Goal: Task Accomplishment & Management: Manage account settings

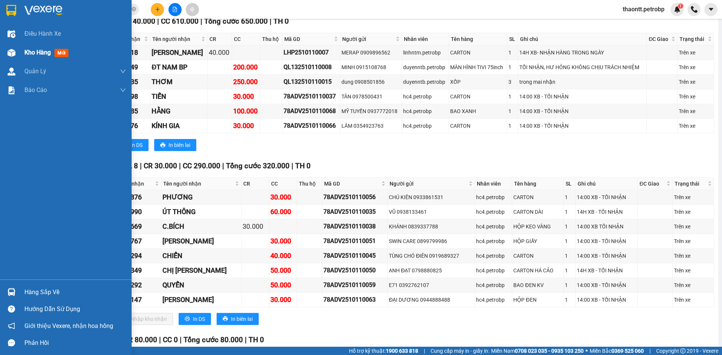
click at [18, 44] on div "Kho hàng mới" at bounding box center [66, 52] width 132 height 19
click at [31, 53] on span "Kho hàng" at bounding box center [37, 52] width 26 height 7
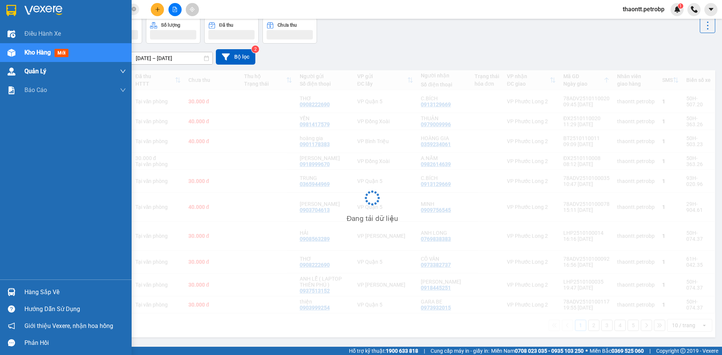
scroll to position [35, 0]
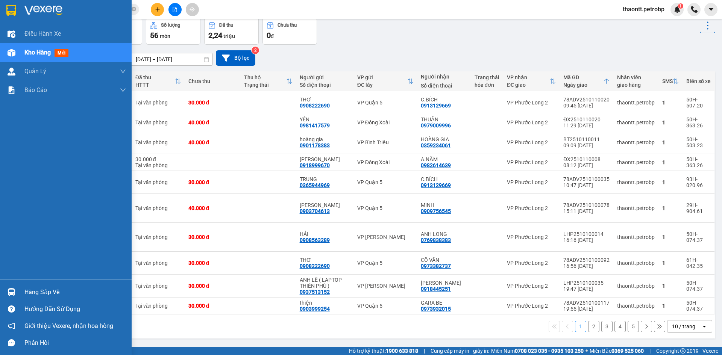
click at [70, 47] on div "Kho hàng mới" at bounding box center [74, 52] width 101 height 19
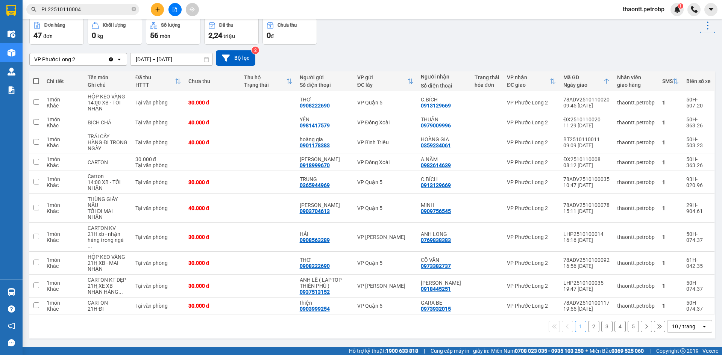
scroll to position [0, 0]
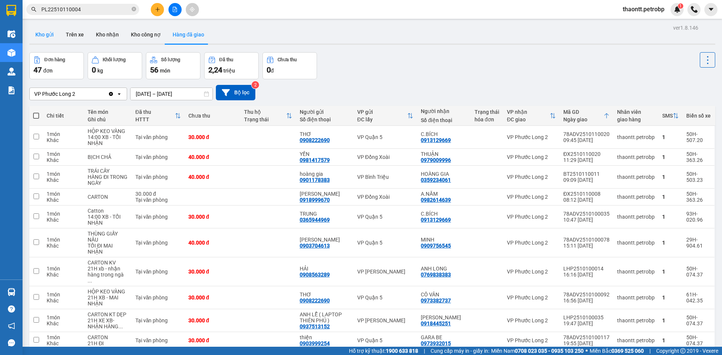
click at [42, 37] on button "Kho gửi" at bounding box center [44, 35] width 30 height 18
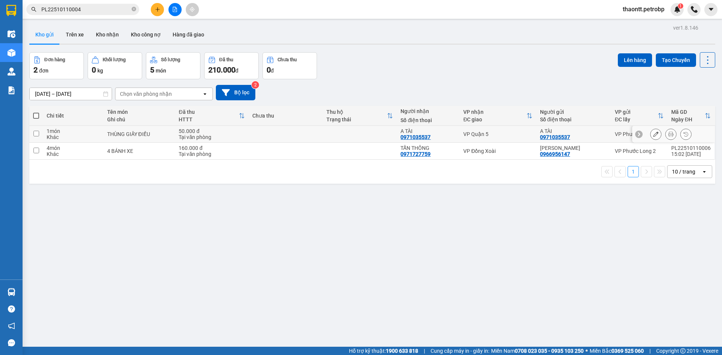
click at [223, 133] on div "50.000 đ" at bounding box center [212, 131] width 66 height 6
checkbox input "true"
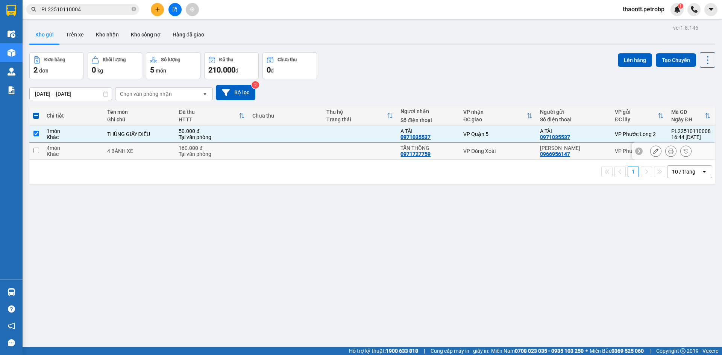
click at [293, 147] on td at bounding box center [285, 151] width 74 height 17
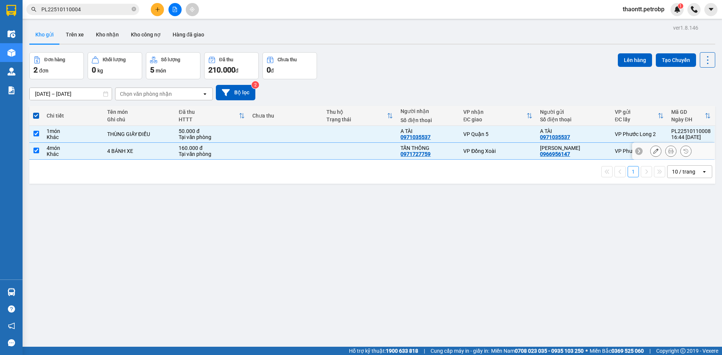
click at [293, 147] on td at bounding box center [285, 151] width 74 height 17
checkbox input "false"
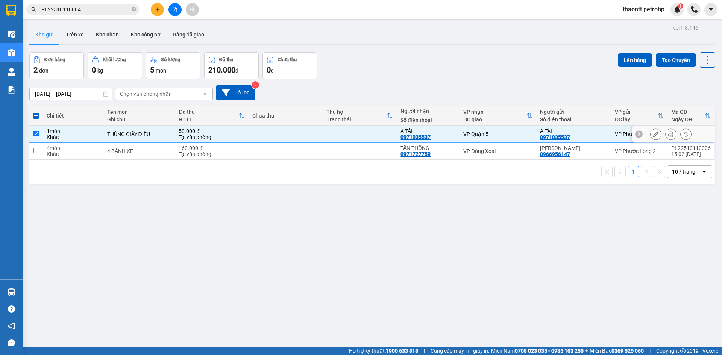
click at [294, 139] on td at bounding box center [285, 134] width 74 height 17
checkbox input "false"
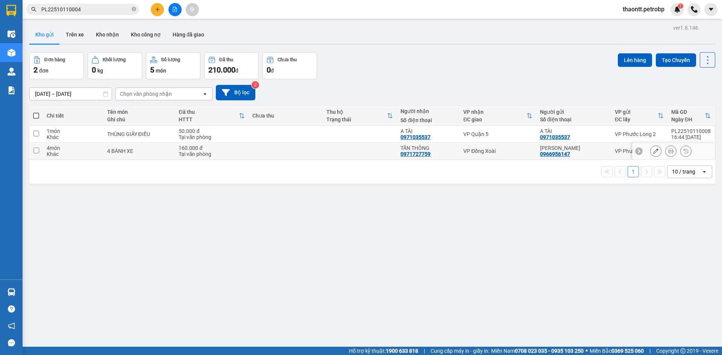
click at [298, 154] on td at bounding box center [285, 151] width 74 height 17
checkbox input "true"
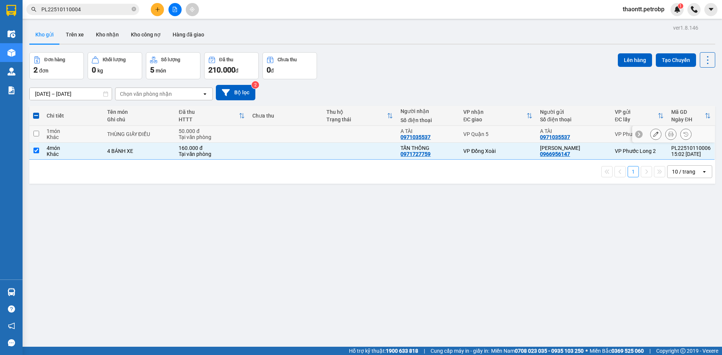
click at [255, 132] on td at bounding box center [285, 134] width 74 height 17
checkbox input "true"
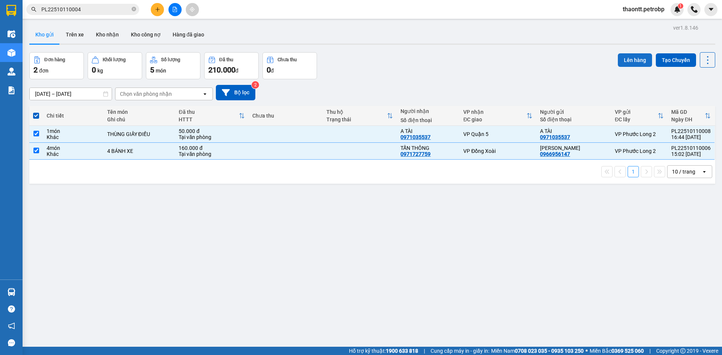
click at [629, 59] on button "Lên hàng" at bounding box center [634, 60] width 34 height 14
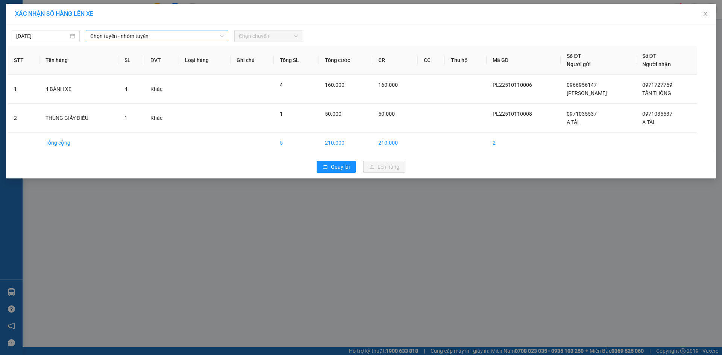
click at [178, 32] on span "Chọn tuyến - nhóm tuyến" at bounding box center [156, 35] width 133 height 11
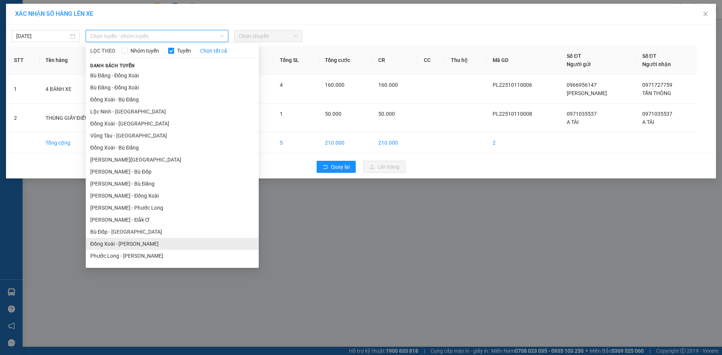
scroll to position [45, 0]
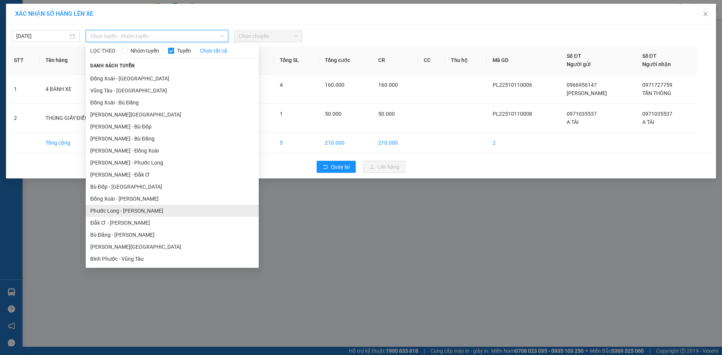
click at [143, 213] on li "Phước Long - [PERSON_NAME]" at bounding box center [172, 211] width 173 height 12
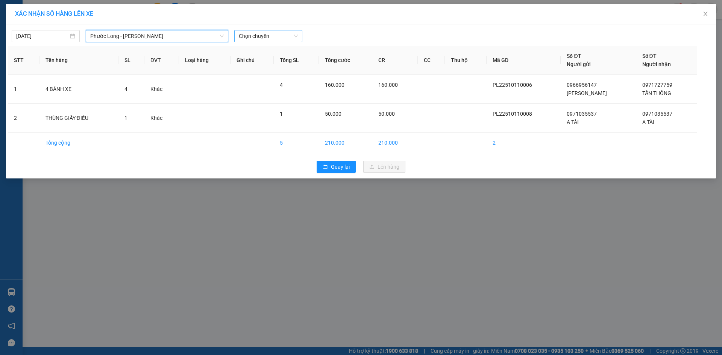
click at [268, 38] on span "Chọn chuyến" at bounding box center [268, 35] width 59 height 11
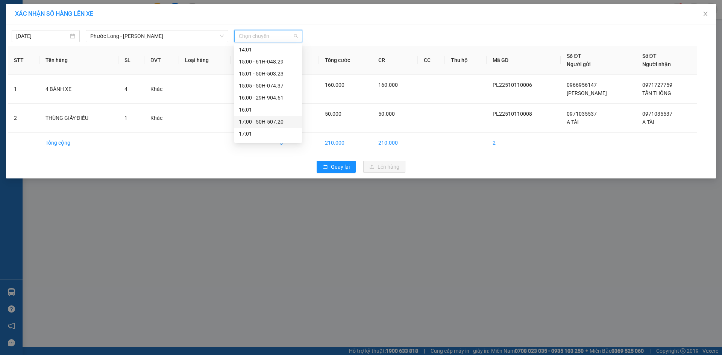
scroll to position [397, 0]
click at [265, 108] on div "18:05 - 50H-363.26" at bounding box center [268, 111] width 59 height 8
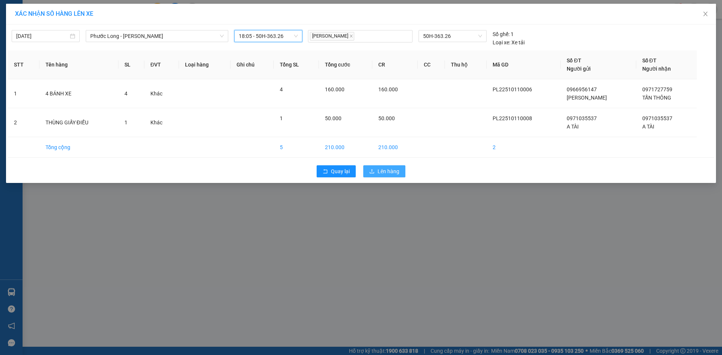
click at [383, 175] on span "Lên hàng" at bounding box center [388, 171] width 22 height 8
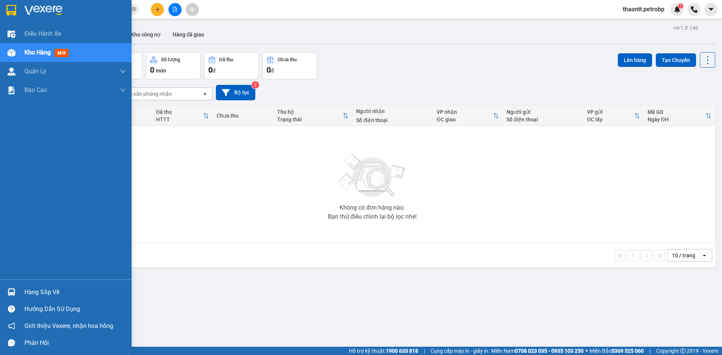
click at [42, 290] on div "Hàng sắp về" at bounding box center [74, 292] width 101 height 11
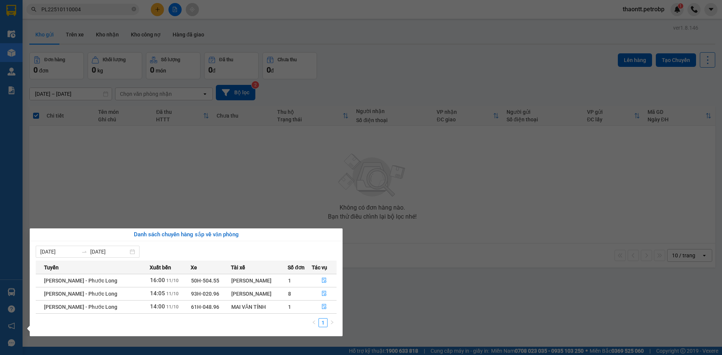
click at [239, 168] on section "Kết quả tìm kiếm ( 1 ) Bộ lọc Mã ĐH Trạng thái Món hàng Tổng cước Chưa cước Ngư…" at bounding box center [361, 177] width 722 height 355
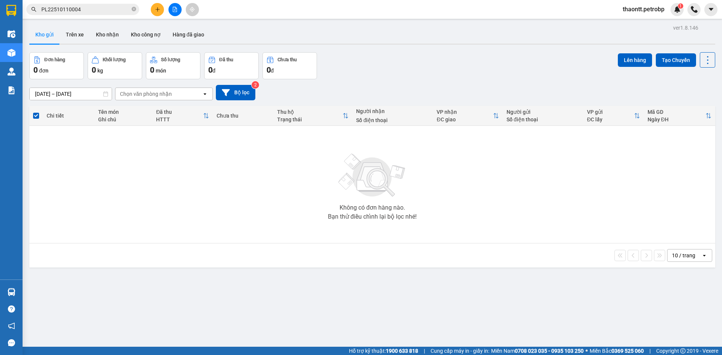
click at [651, 7] on span "thaontt.petrobp" at bounding box center [643, 9] width 54 height 9
click at [638, 25] on span "Đăng xuất" at bounding box center [645, 23] width 39 height 8
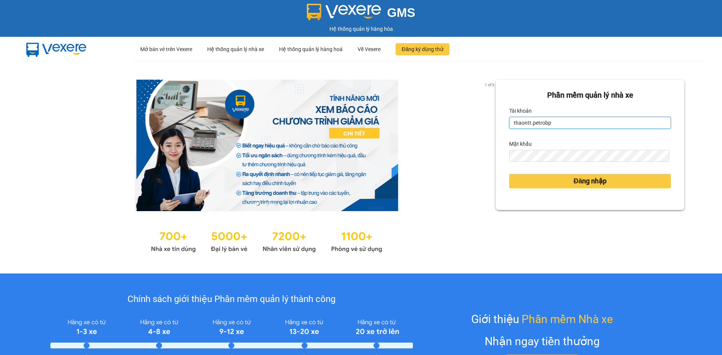
click at [560, 122] on input "thaontt.petrobp" at bounding box center [590, 123] width 162 height 12
type input "loid.petrobp"
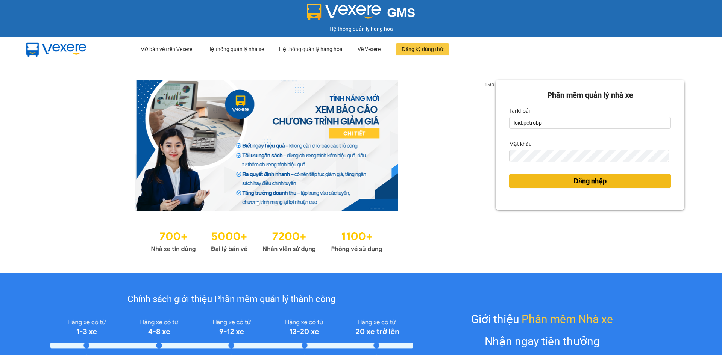
click at [557, 182] on button "Đăng nhập" at bounding box center [590, 181] width 162 height 14
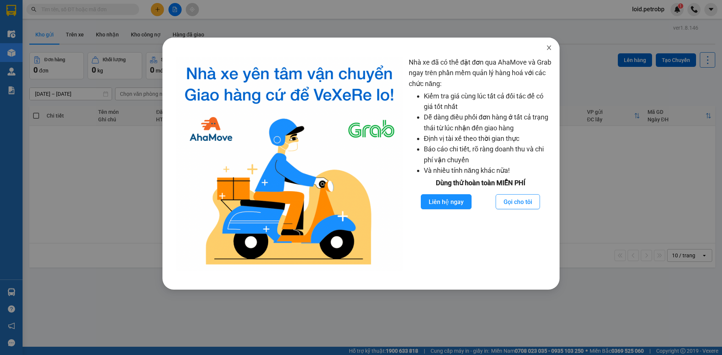
click at [548, 48] on icon "close" at bounding box center [549, 48] width 6 height 6
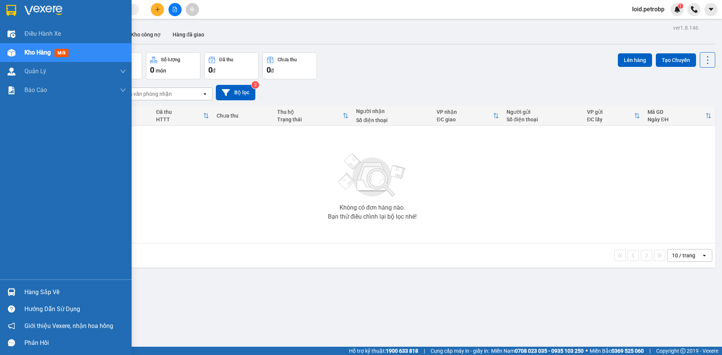
click at [41, 287] on div "Hàng sắp về" at bounding box center [74, 292] width 101 height 11
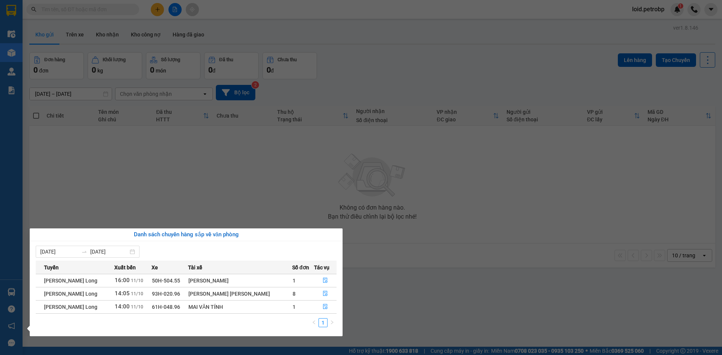
click at [119, 9] on section "Kết quả tìm kiếm ( 0 ) Bộ lọc No Data loid.petrobp 1 Điều hành xe Kho hàng mới …" at bounding box center [361, 177] width 722 height 355
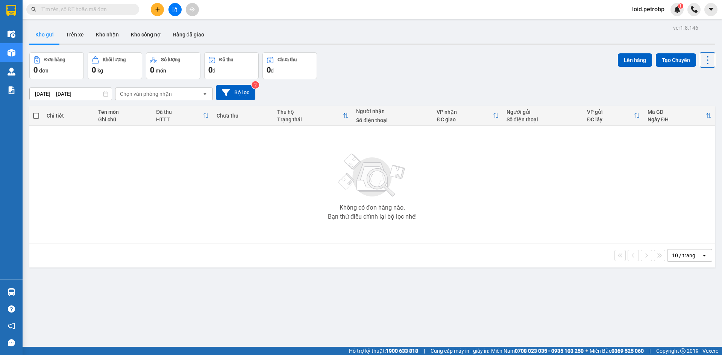
click at [113, 10] on input "text" at bounding box center [85, 9] width 89 height 8
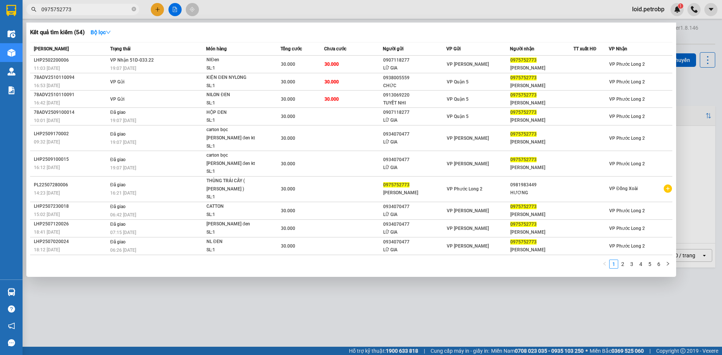
type input "0975752773"
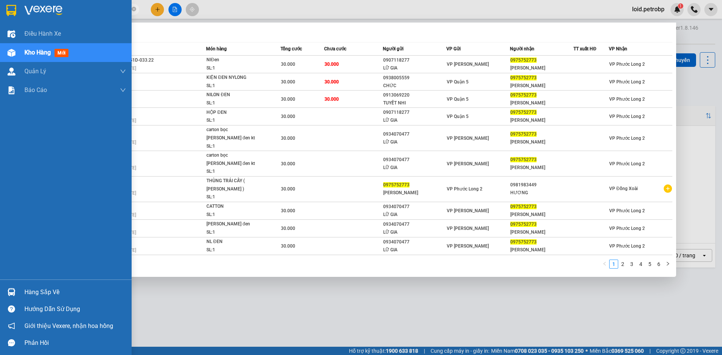
click at [31, 288] on div "Hàng sắp về" at bounding box center [74, 292] width 101 height 11
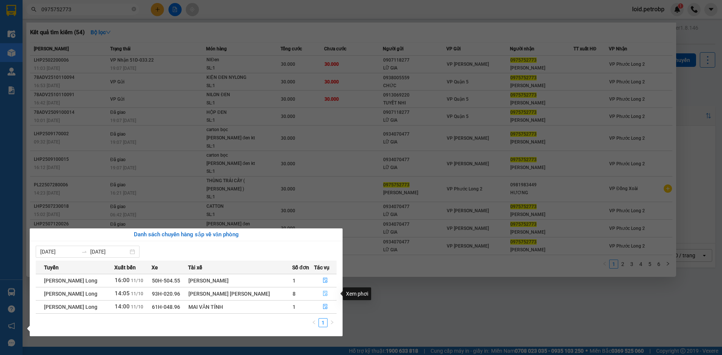
click at [326, 294] on icon "file-done" at bounding box center [324, 293] width 5 height 5
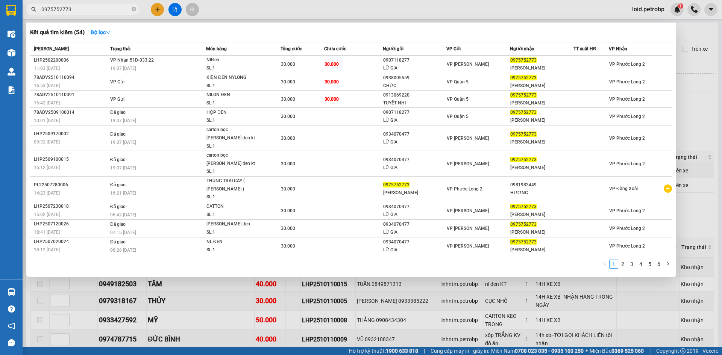
click at [345, 263] on div at bounding box center [361, 177] width 722 height 355
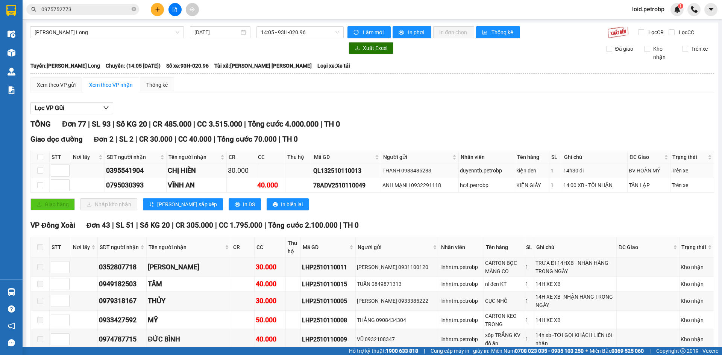
click at [322, 171] on div "QL132510110013" at bounding box center [346, 170] width 67 height 9
copy div "QL132510110013"
click at [332, 183] on div "78ADV2510110049" at bounding box center [346, 185] width 67 height 9
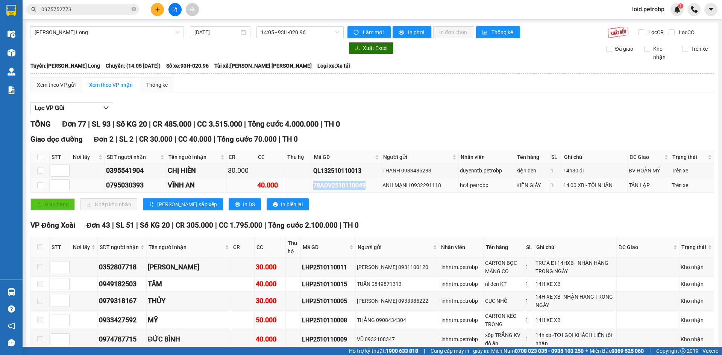
copy div "78ADV2510110049"
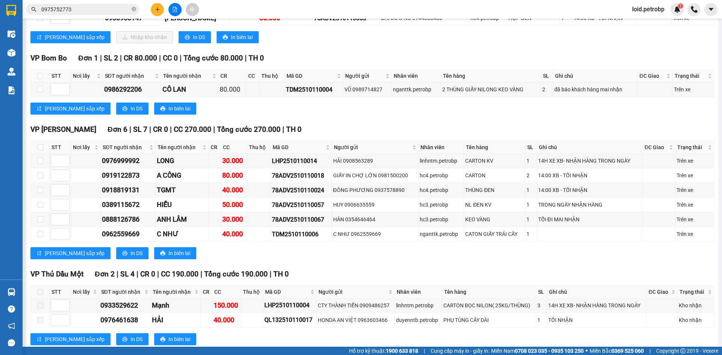
scroll to position [1315, 0]
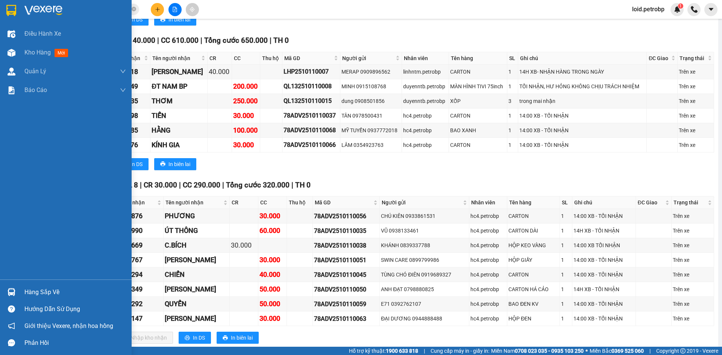
click at [35, 294] on div "Hàng sắp về" at bounding box center [74, 292] width 101 height 11
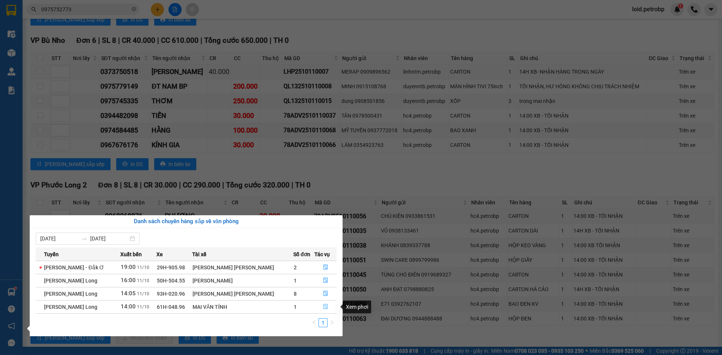
click at [325, 307] on icon "file-done" at bounding box center [325, 306] width 5 height 5
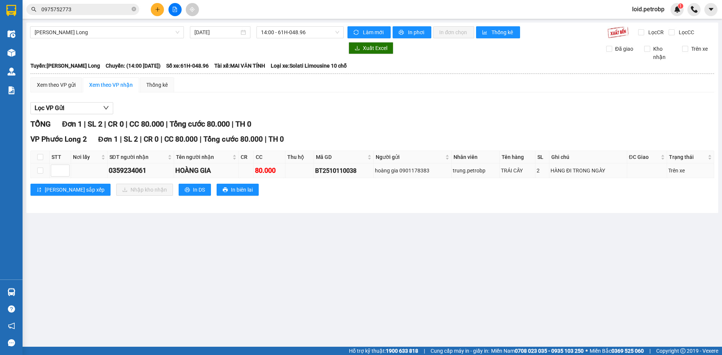
click at [133, 172] on div "0359234061" at bounding box center [141, 170] width 64 height 11
copy div "0359234061"
click at [42, 157] on input "checkbox" at bounding box center [40, 157] width 6 height 6
checkbox input "true"
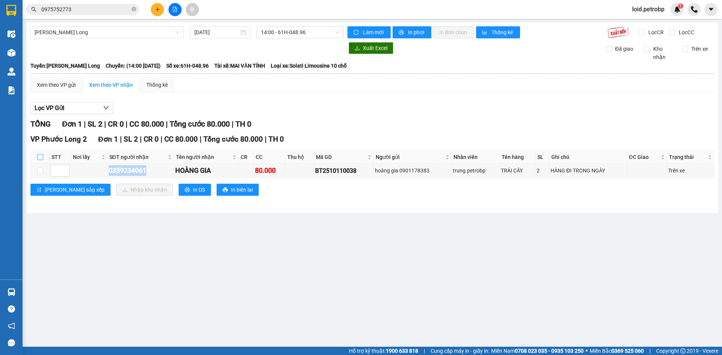
checkbox input "true"
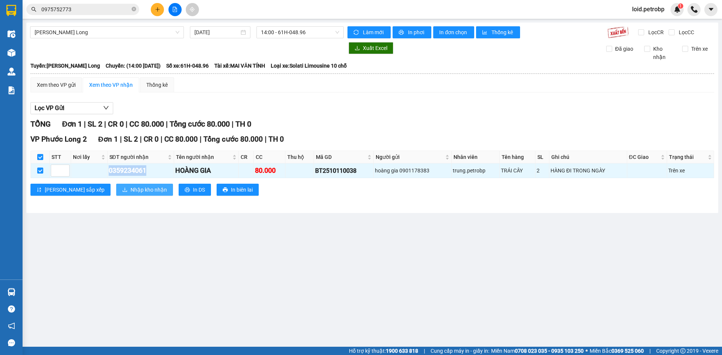
click at [130, 192] on span "Nhập kho nhận" at bounding box center [148, 190] width 36 height 8
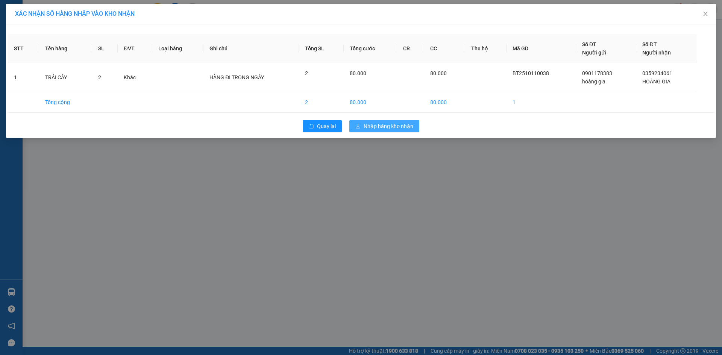
click at [396, 131] on button "Nhập hàng kho nhận" at bounding box center [384, 126] width 70 height 12
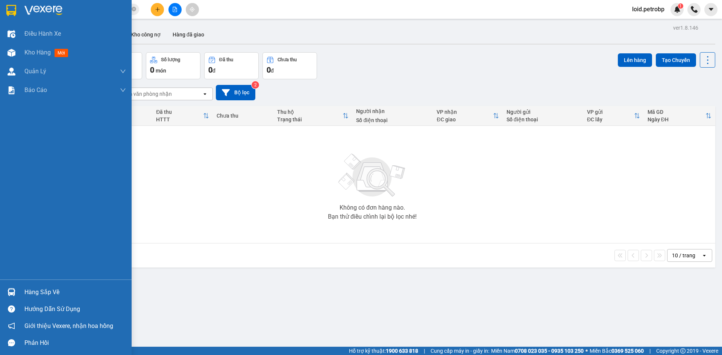
click at [29, 298] on div "Hàng sắp về" at bounding box center [66, 292] width 132 height 17
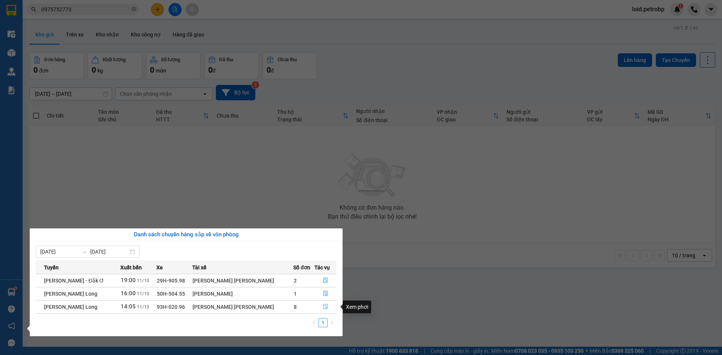
click at [325, 305] on icon "file-done" at bounding box center [325, 306] width 5 height 5
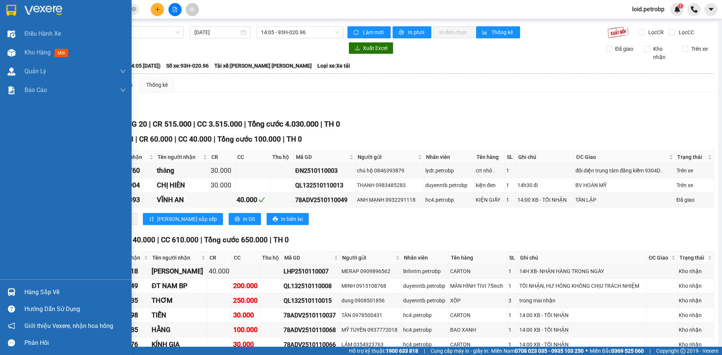
click at [48, 294] on div "Hàng sắp về" at bounding box center [74, 292] width 101 height 11
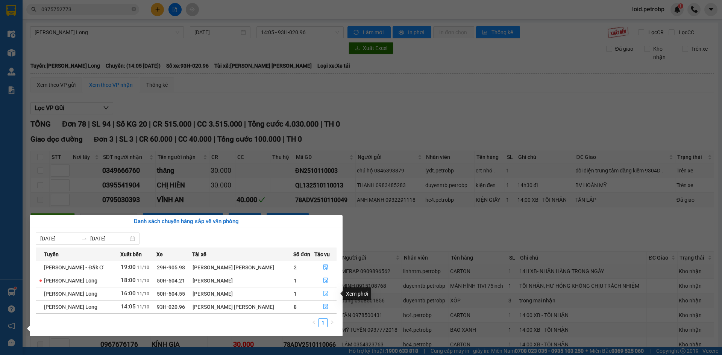
click at [324, 295] on icon "file-done" at bounding box center [325, 293] width 5 height 5
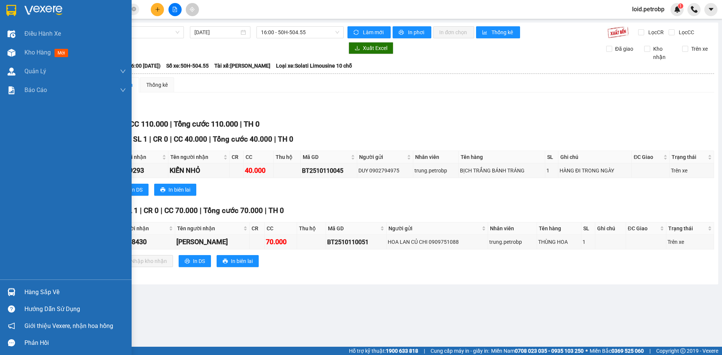
click at [36, 292] on div "Hàng sắp về" at bounding box center [74, 292] width 101 height 11
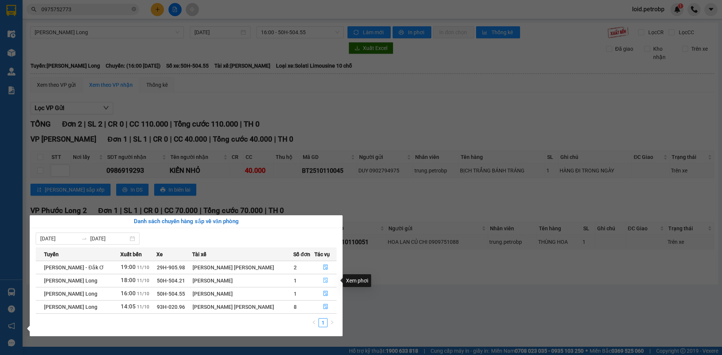
click at [326, 280] on icon "file-done" at bounding box center [325, 280] width 5 height 5
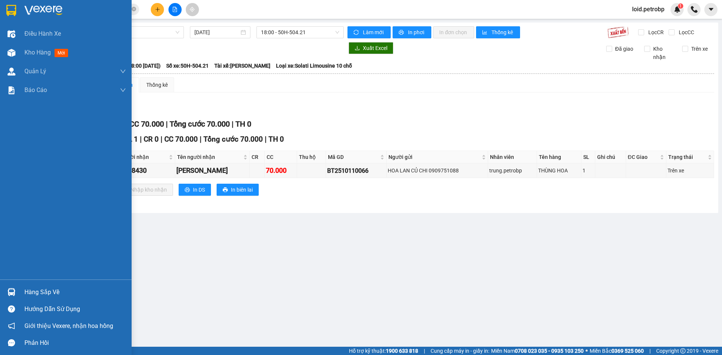
click at [39, 292] on div "Hàng sắp về" at bounding box center [74, 292] width 101 height 11
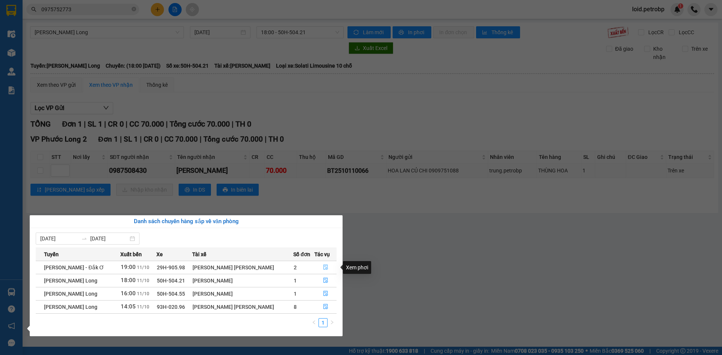
click at [323, 266] on icon "file-done" at bounding box center [325, 267] width 5 height 5
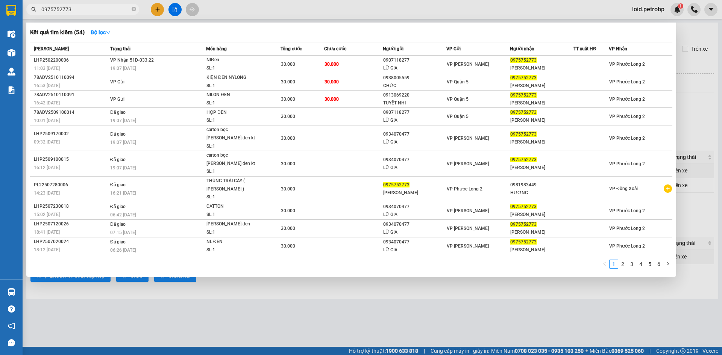
click at [89, 10] on input "0975752773" at bounding box center [85, 9] width 89 height 8
paste input "13898699"
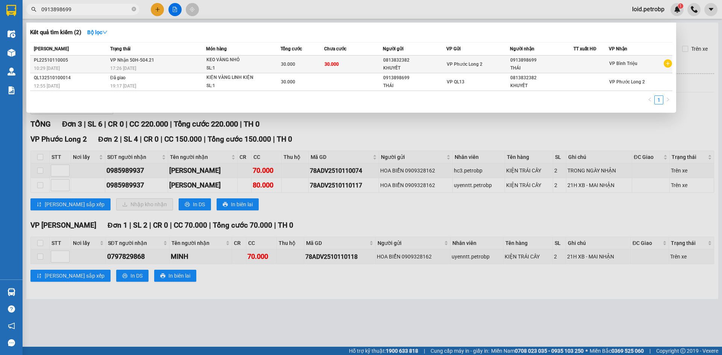
type input "0913898699"
click at [190, 62] on td "VP Nhận 50H-504.21 17:26 - 11/10" at bounding box center [157, 65] width 98 height 18
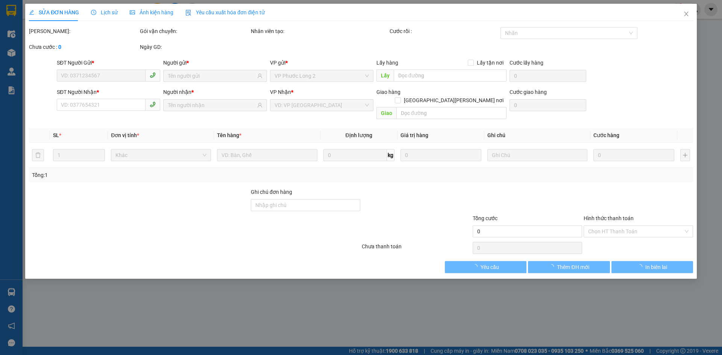
type input "0813832382"
type input "0913898699"
type input "30.000"
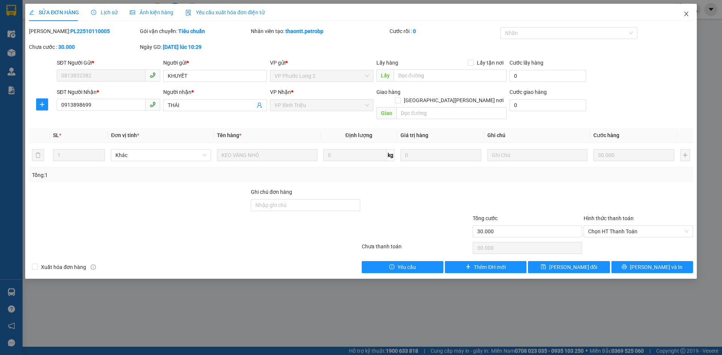
click at [687, 14] on icon "close" at bounding box center [686, 14] width 6 height 6
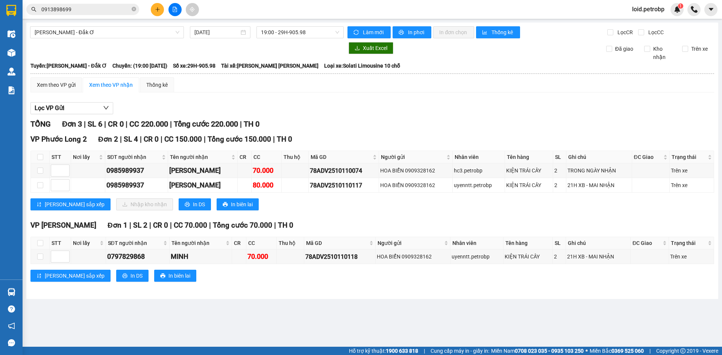
click at [93, 9] on input "0913898699" at bounding box center [85, 9] width 89 height 8
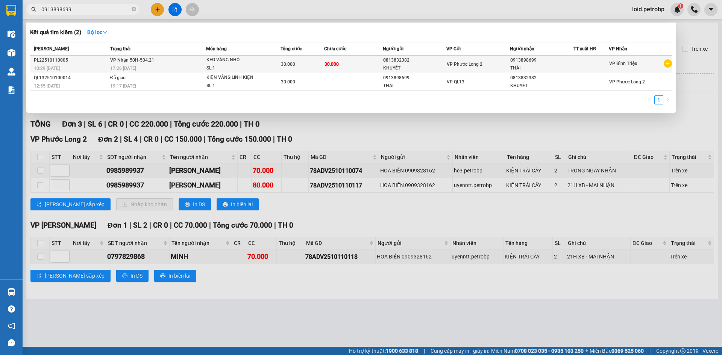
click at [160, 66] on div "17:26 - 11/10" at bounding box center [157, 68] width 95 height 8
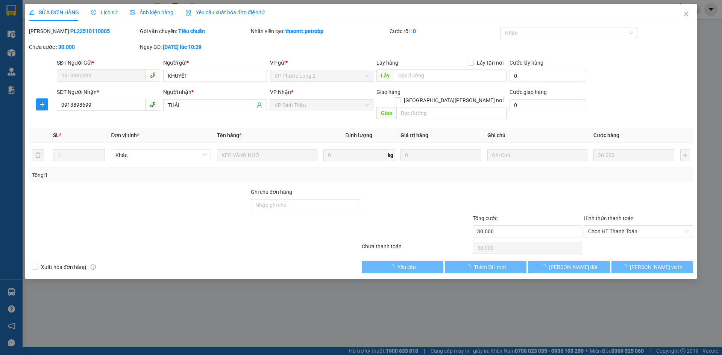
type input "0813832382"
type input "0913898699"
type input "30.000"
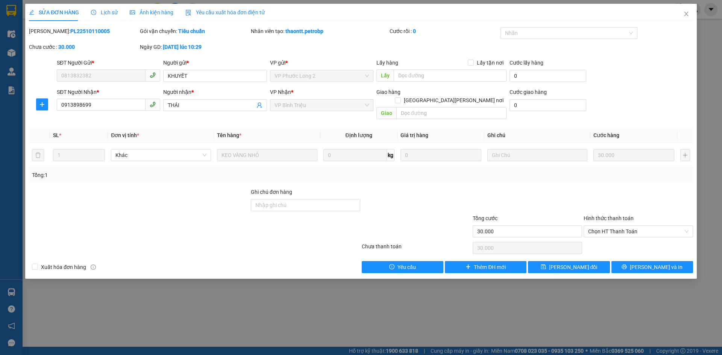
click at [110, 12] on span "Lịch sử" at bounding box center [104, 12] width 27 height 6
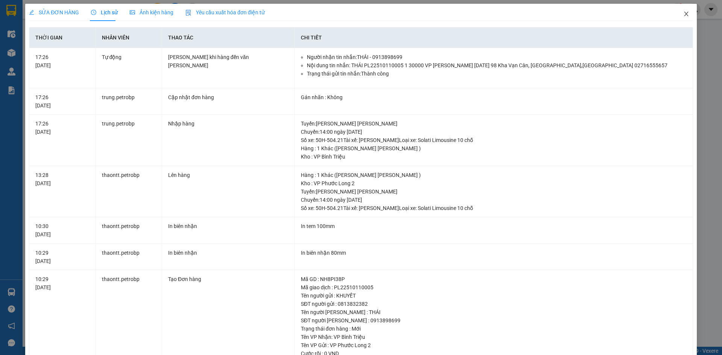
click at [683, 13] on icon "close" at bounding box center [686, 14] width 6 height 6
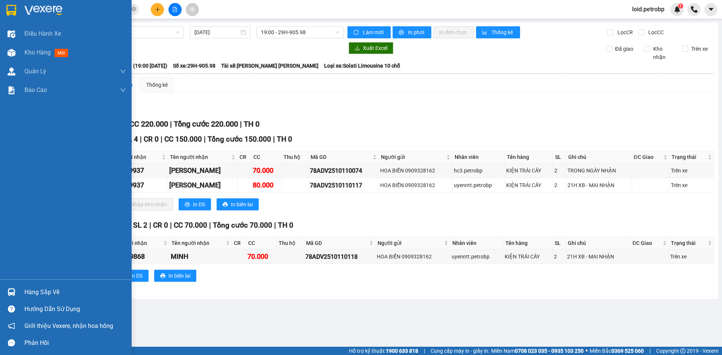
click at [36, 294] on div "Hàng sắp về" at bounding box center [74, 292] width 101 height 11
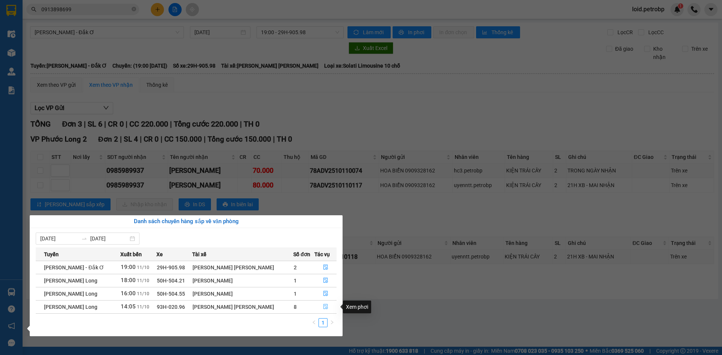
click at [323, 308] on icon "file-done" at bounding box center [325, 306] width 5 height 5
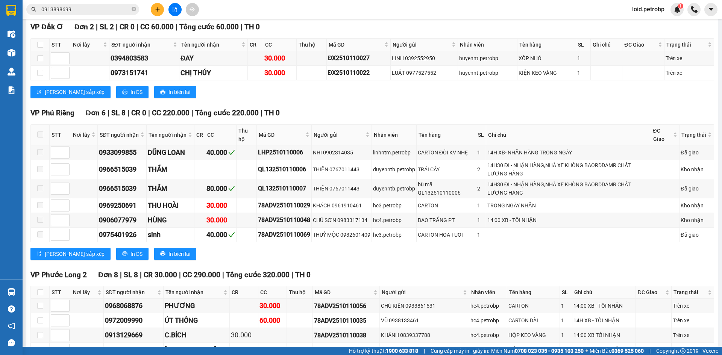
scroll to position [1353, 0]
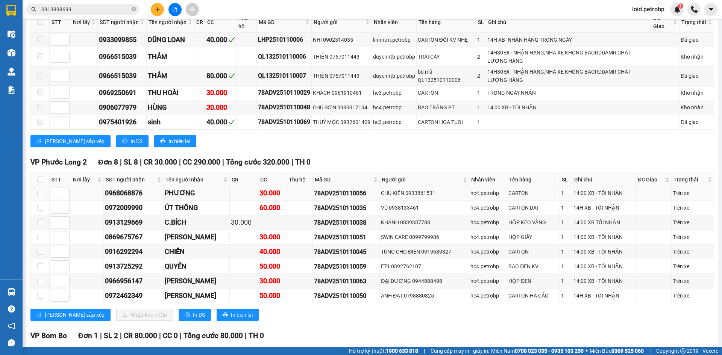
click at [126, 188] on div "0968068876" at bounding box center [133, 193] width 57 height 11
copy div "0968068876"
click at [134, 203] on div "0972009990" at bounding box center [133, 208] width 57 height 11
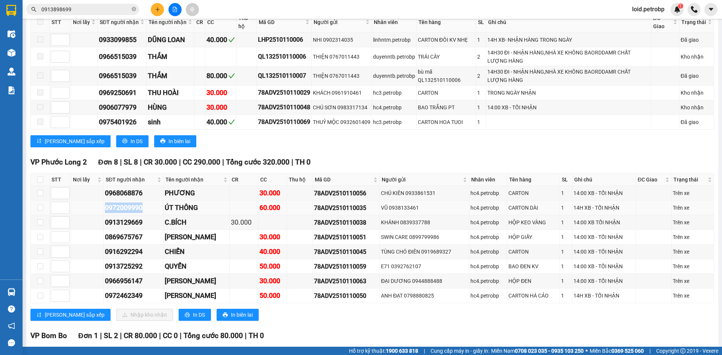
copy div "0972009990"
click at [137, 217] on div "0913129669" at bounding box center [133, 222] width 57 height 11
copy div "0913129669"
click at [125, 232] on div "0869675767" at bounding box center [133, 237] width 57 height 11
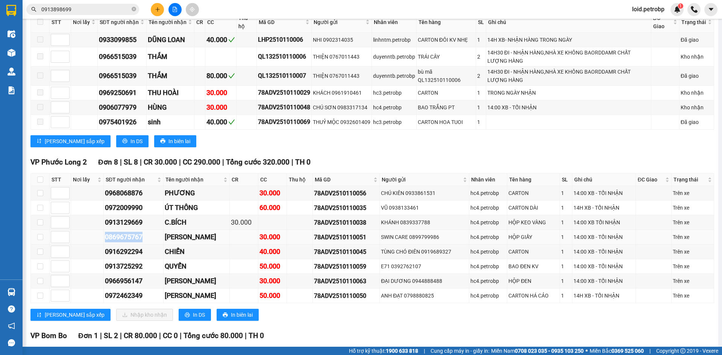
click at [125, 232] on div "0869675767" at bounding box center [133, 237] width 57 height 11
copy div "0869675767"
click at [120, 247] on div "0916292294" at bounding box center [133, 252] width 57 height 11
click at [119, 247] on div "0916292294" at bounding box center [133, 252] width 57 height 11
copy div "0916292294"
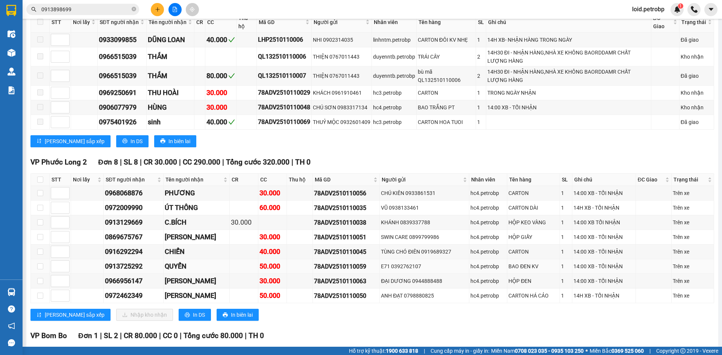
click at [126, 261] on div "0913725292" at bounding box center [133, 266] width 57 height 11
copy div "0913725292"
click at [128, 276] on div "0966956147" at bounding box center [133, 281] width 57 height 11
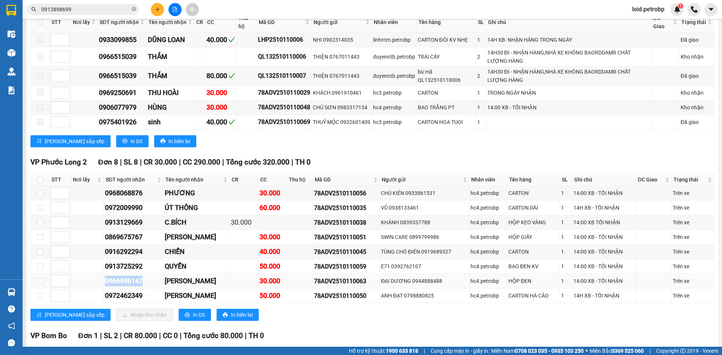
copy div "0966956147"
click at [119, 290] on div "0972462349" at bounding box center [133, 295] width 57 height 11
click at [39, 177] on input "checkbox" at bounding box center [40, 180] width 6 height 6
checkbox input "true"
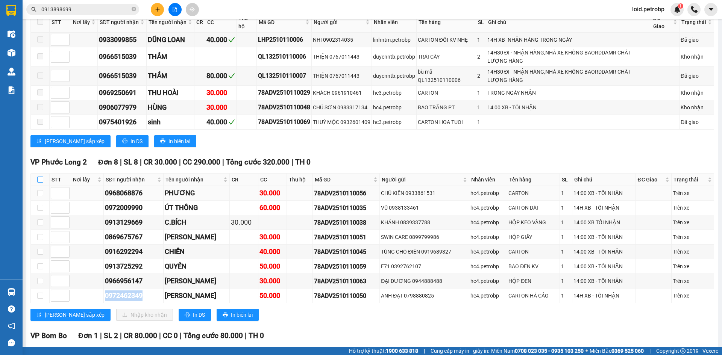
checkbox input "true"
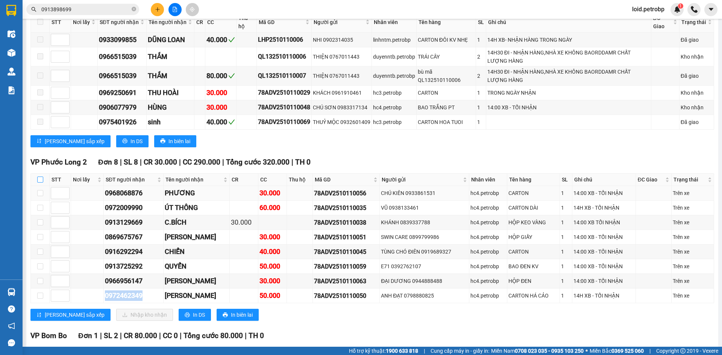
checkbox input "true"
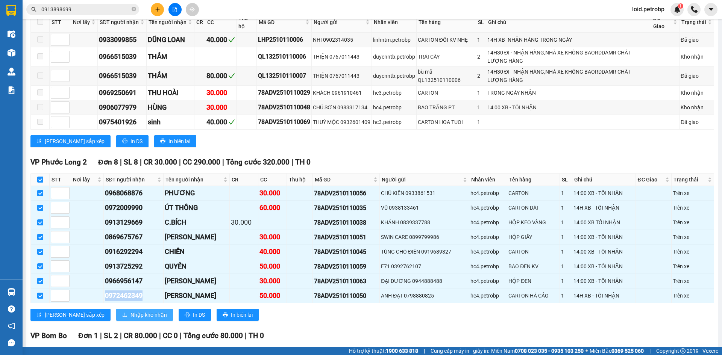
click at [130, 311] on span "Nhập kho nhận" at bounding box center [148, 315] width 36 height 8
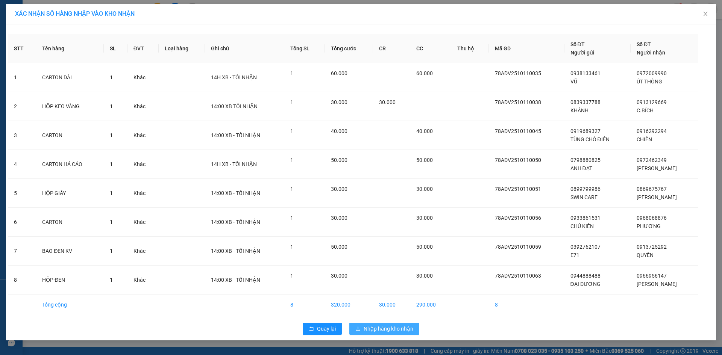
click at [378, 325] on span "Nhập hàng kho nhận" at bounding box center [388, 329] width 50 height 8
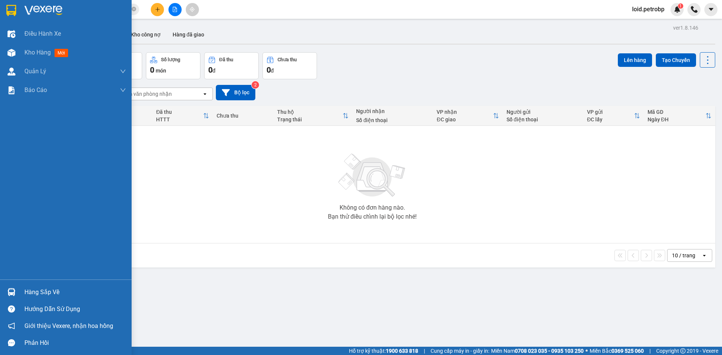
click at [59, 293] on div "Hàng sắp về" at bounding box center [74, 292] width 101 height 11
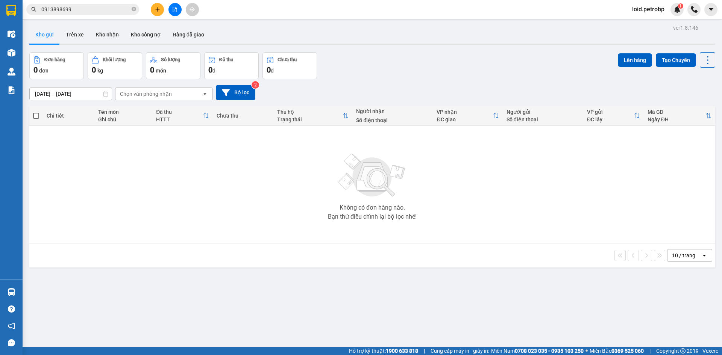
click at [161, 143] on section "Kết quả tìm kiếm ( 2 ) Bộ lọc Mã ĐH Trạng thái Món hàng Tổng cước Chưa cước Ngư…" at bounding box center [361, 177] width 722 height 355
click at [110, 36] on button "Kho nhận" at bounding box center [107, 35] width 35 height 18
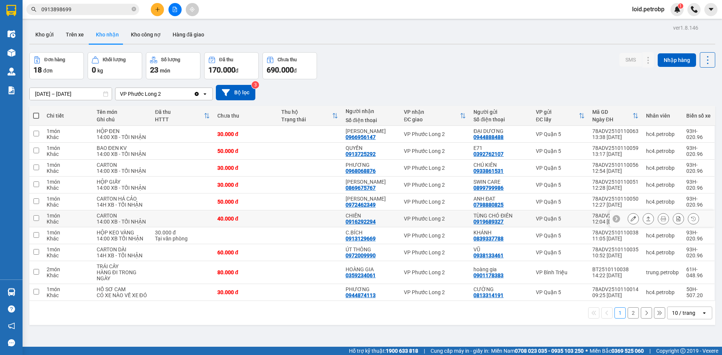
click at [628, 222] on button at bounding box center [633, 218] width 11 height 13
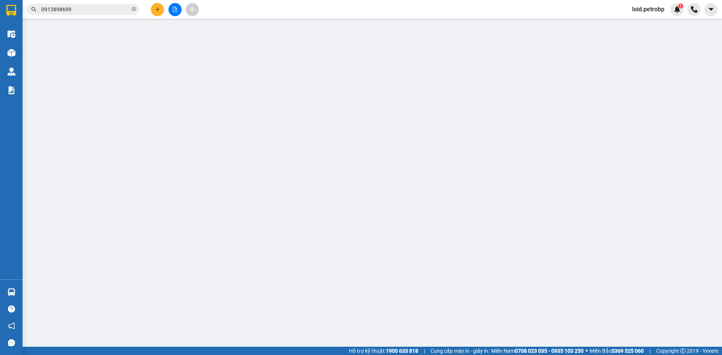
type input "0919689327"
type input "TÙNG CHÓ ĐIÊN"
type input "0916292294"
type input "CHIẾN"
type input "40.000"
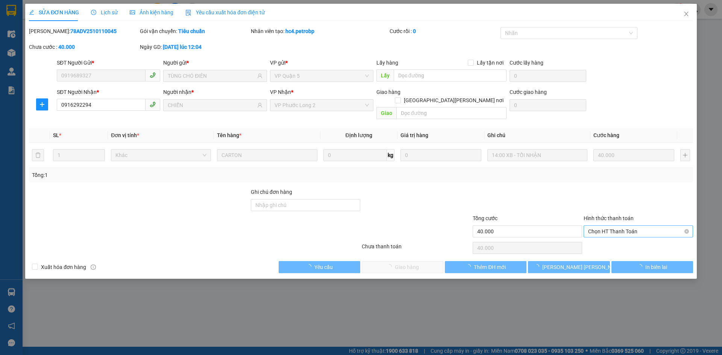
click at [613, 226] on span "Chọn HT Thanh Toán" at bounding box center [638, 231] width 100 height 11
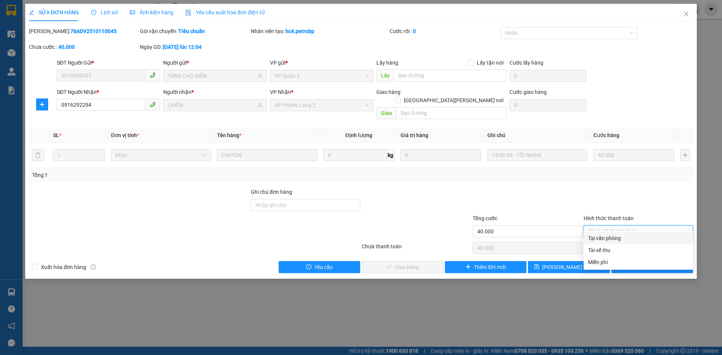
click at [605, 238] on div "Tại văn phòng" at bounding box center [638, 238] width 100 height 8
type input "0"
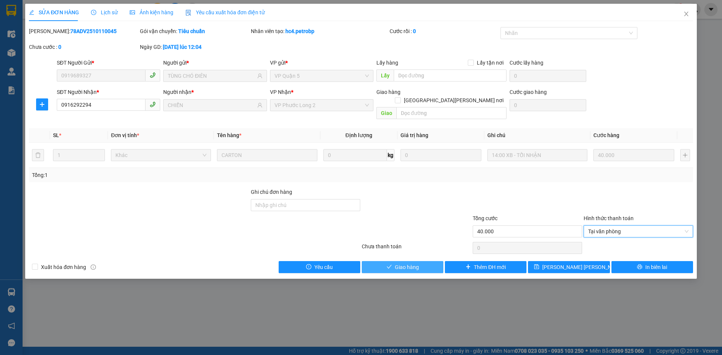
click at [425, 261] on button "Giao hàng" at bounding box center [403, 267] width 82 height 12
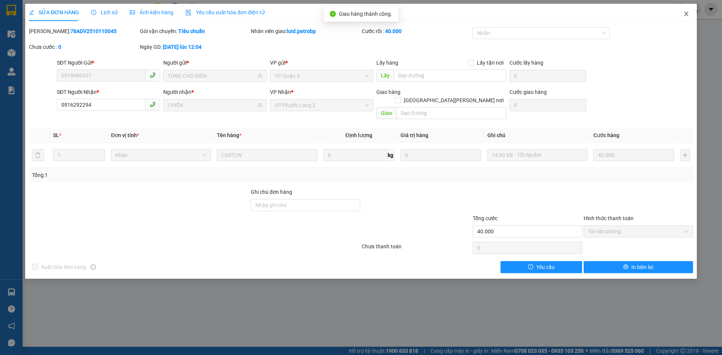
click at [685, 14] on icon "close" at bounding box center [686, 14] width 4 height 5
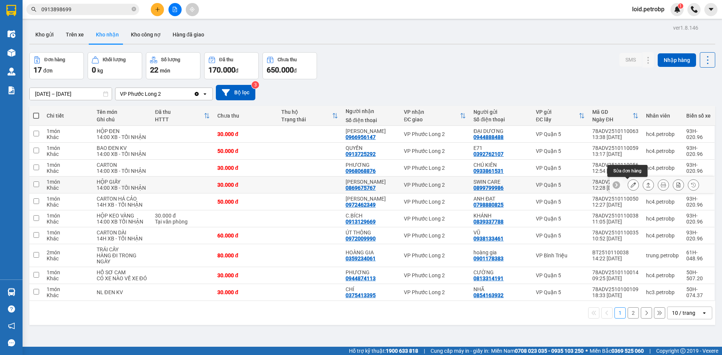
click at [632, 183] on button at bounding box center [633, 185] width 11 height 13
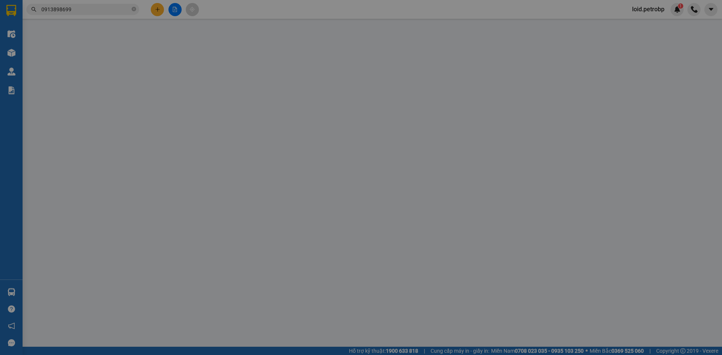
type input "0899799986"
type input "SWIN CARE"
type input "0869675767"
type input "[PERSON_NAME]"
type input "30.000"
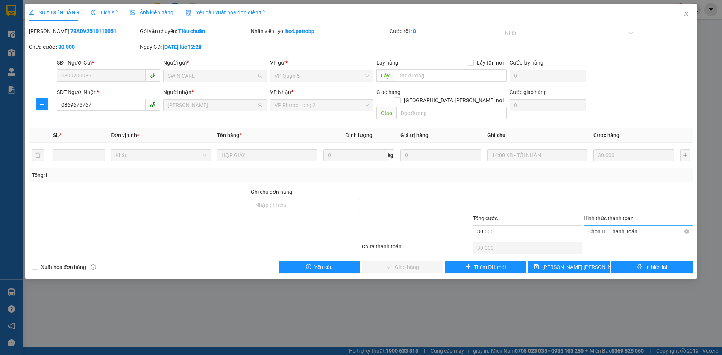
click at [627, 226] on span "Chọn HT Thanh Toán" at bounding box center [638, 231] width 100 height 11
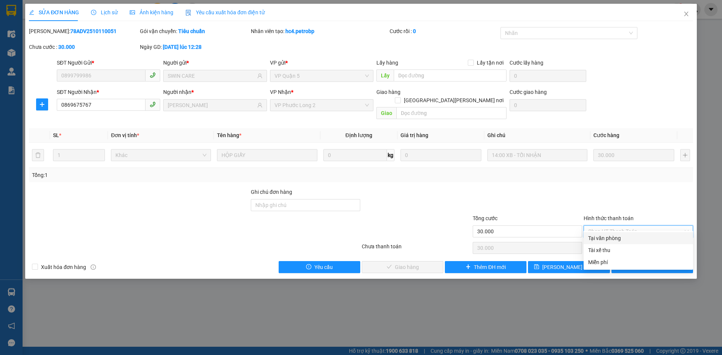
click at [599, 237] on div "Tại văn phòng" at bounding box center [638, 238] width 100 height 8
type input "0"
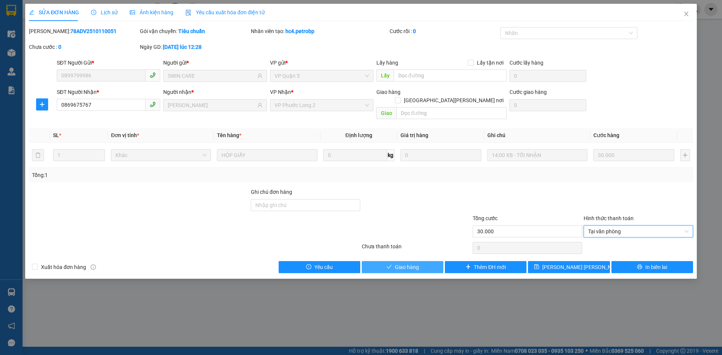
click at [434, 261] on button "Giao hàng" at bounding box center [403, 267] width 82 height 12
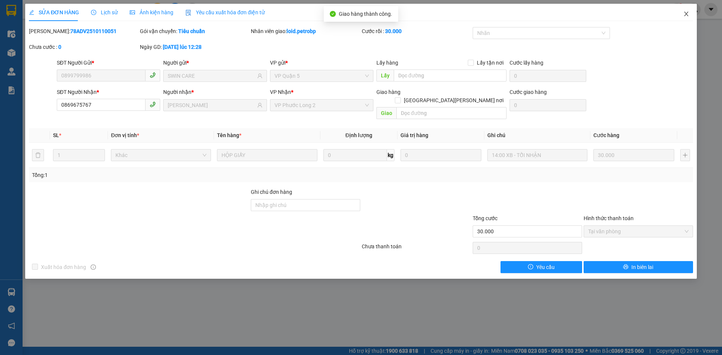
click at [689, 13] on span "Close" at bounding box center [685, 14] width 21 height 21
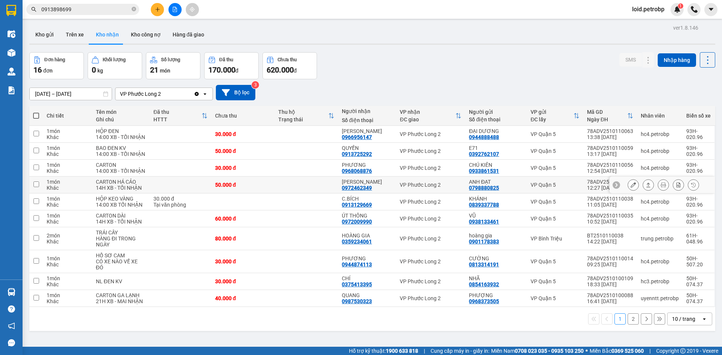
click at [628, 186] on button at bounding box center [633, 185] width 11 height 13
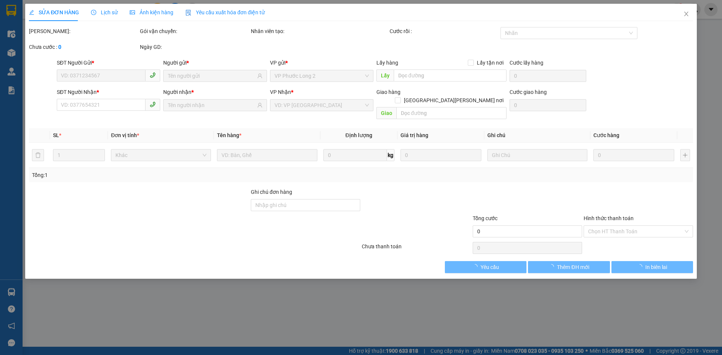
type input "0798880825"
type input "ANH ĐẠT"
type input "0972462349"
type input "CHỊ [PERSON_NAME]"
type input "50.000"
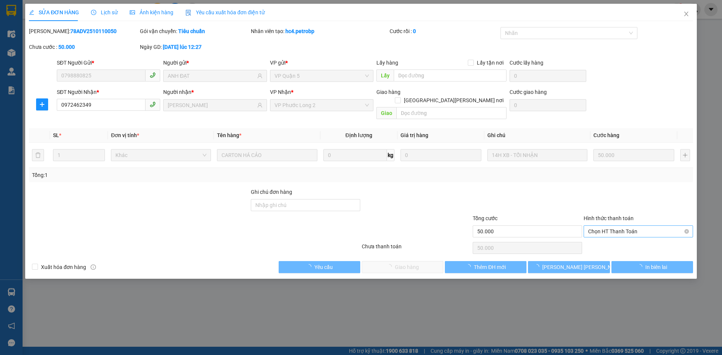
click at [604, 226] on span "Chọn HT Thanh Toán" at bounding box center [638, 231] width 100 height 11
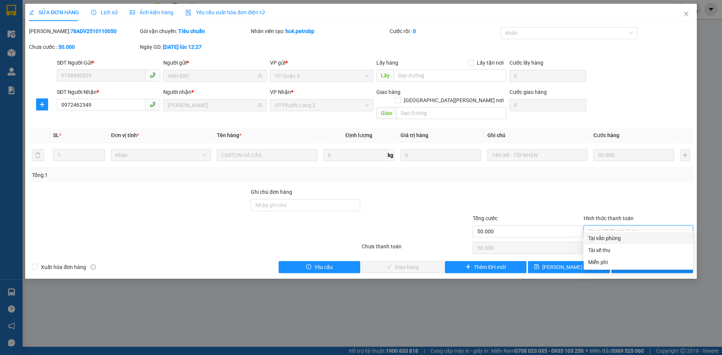
click at [597, 239] on div "Tại văn phòng" at bounding box center [638, 238] width 100 height 8
type input "0"
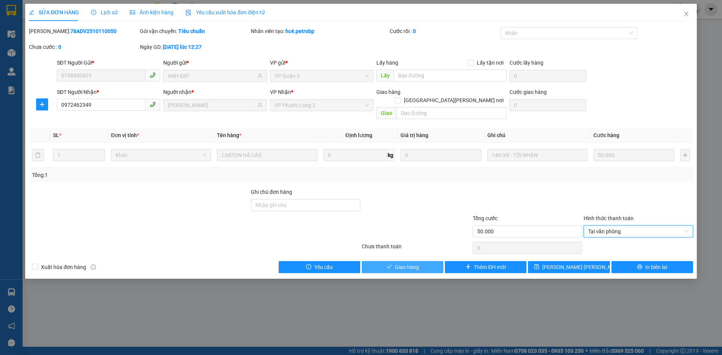
click at [413, 263] on span "Giao hàng" at bounding box center [407, 267] width 24 height 8
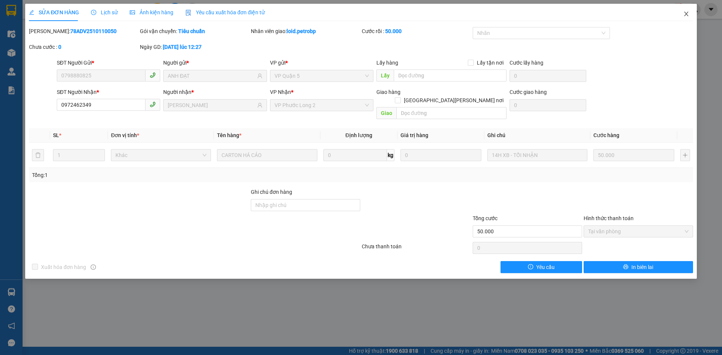
click at [684, 13] on icon "close" at bounding box center [686, 14] width 6 height 6
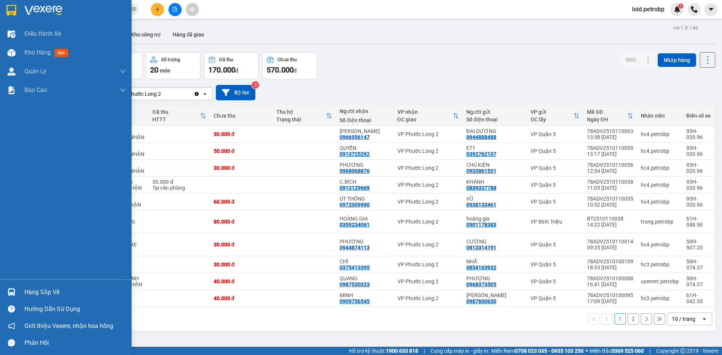
click at [31, 294] on div "Hàng sắp về" at bounding box center [74, 292] width 101 height 11
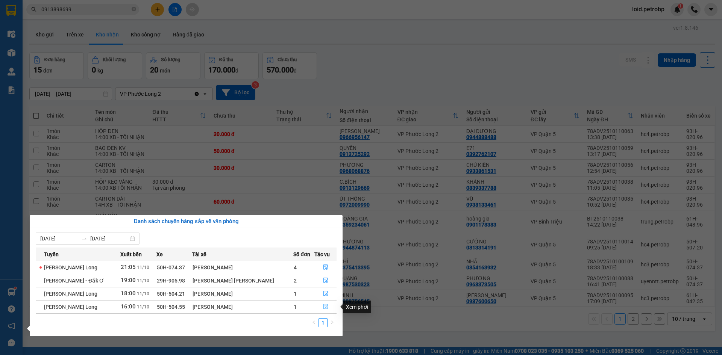
click at [324, 307] on icon "file-done" at bounding box center [325, 306] width 5 height 5
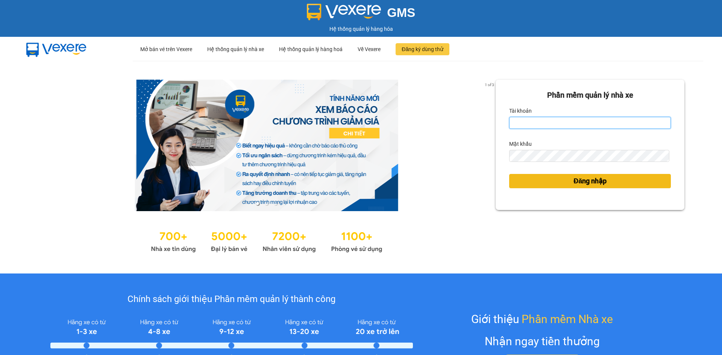
type input "loid.petrobp"
click at [561, 177] on button "Đăng nhập" at bounding box center [590, 181] width 162 height 14
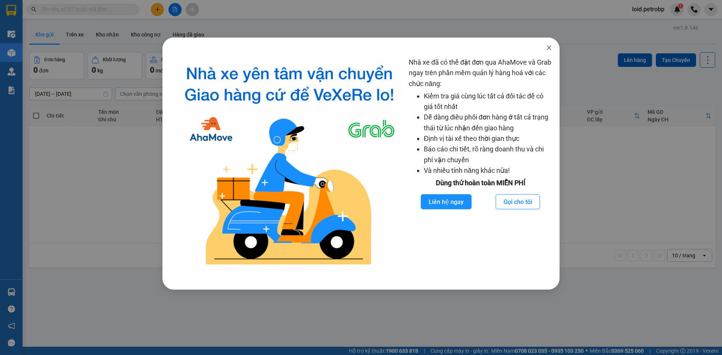
click at [549, 51] on span "Close" at bounding box center [548, 48] width 21 height 21
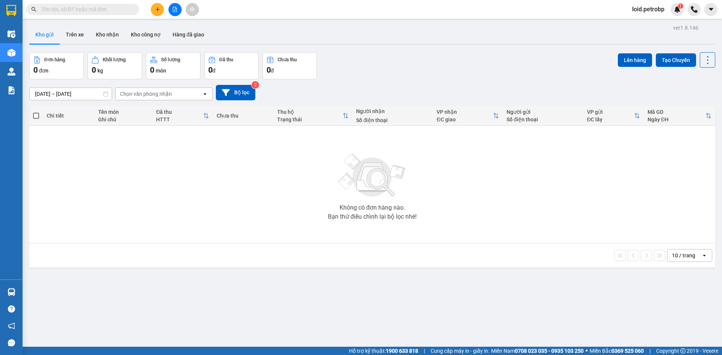
click at [103, 12] on input "text" at bounding box center [85, 9] width 89 height 8
paste input "QL132510110013"
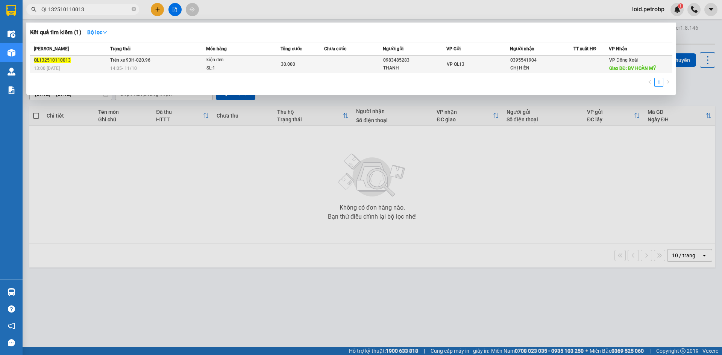
type input "QL132510110013"
click at [123, 58] on span "Trên xe 93H-020.96" at bounding box center [130, 59] width 40 height 5
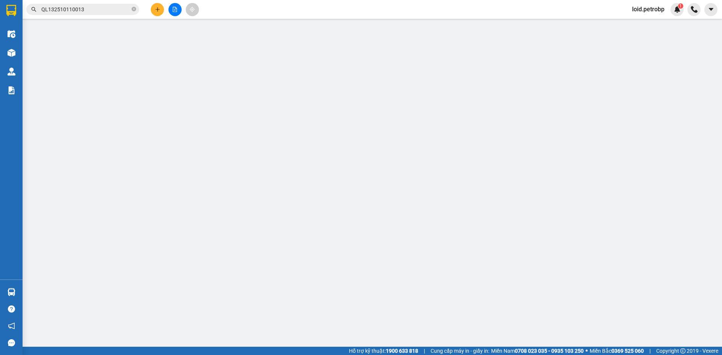
type input "0983485283"
type input "THANH"
type input "0395541904"
type input "CHỊ HIÈN"
type input "BV HOÀN MỸ"
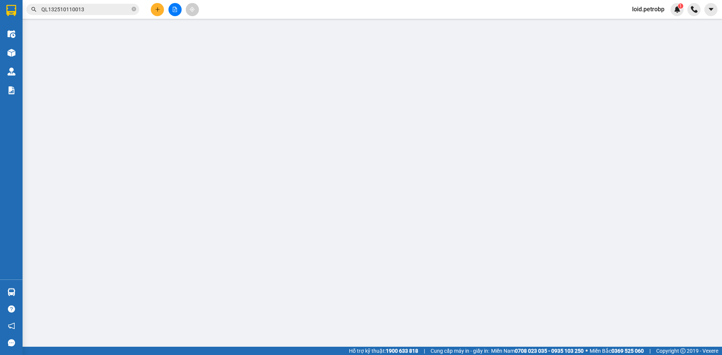
type input "30.000"
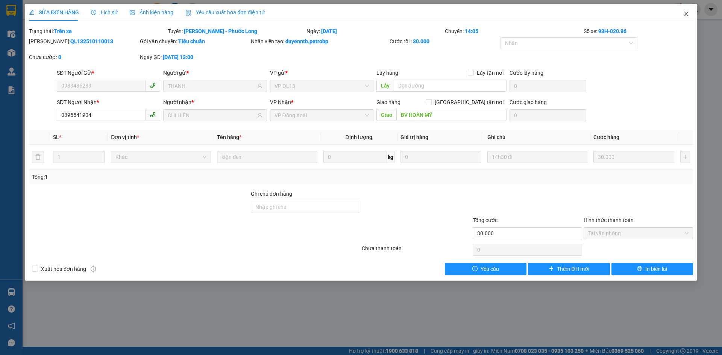
click at [687, 12] on icon "close" at bounding box center [686, 14] width 6 height 6
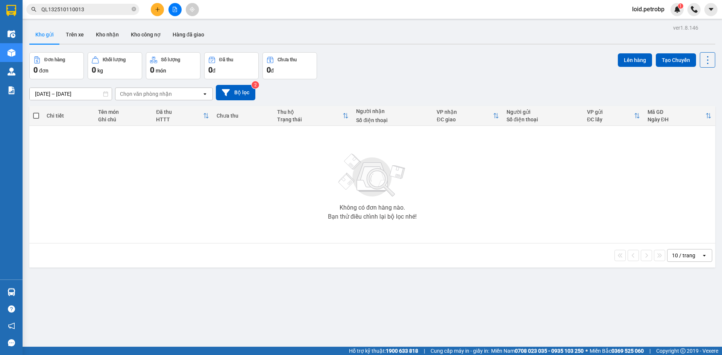
click at [110, 11] on input "QL132510110013" at bounding box center [85, 9] width 89 height 8
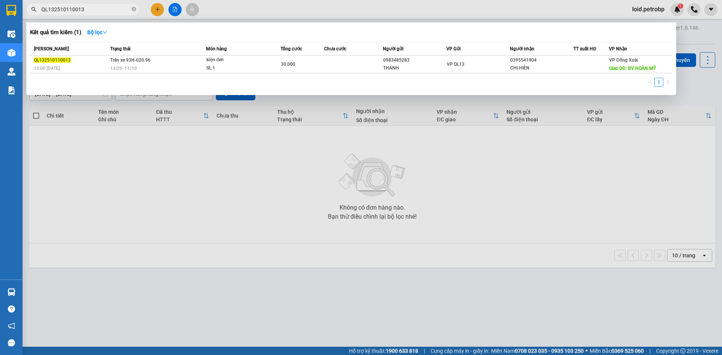
click at [107, 9] on input "QL132510110013" at bounding box center [85, 9] width 89 height 8
paste input "78ADV2510110049"
type input "78ADV2510110049"
